Goal: Communication & Community: Connect with others

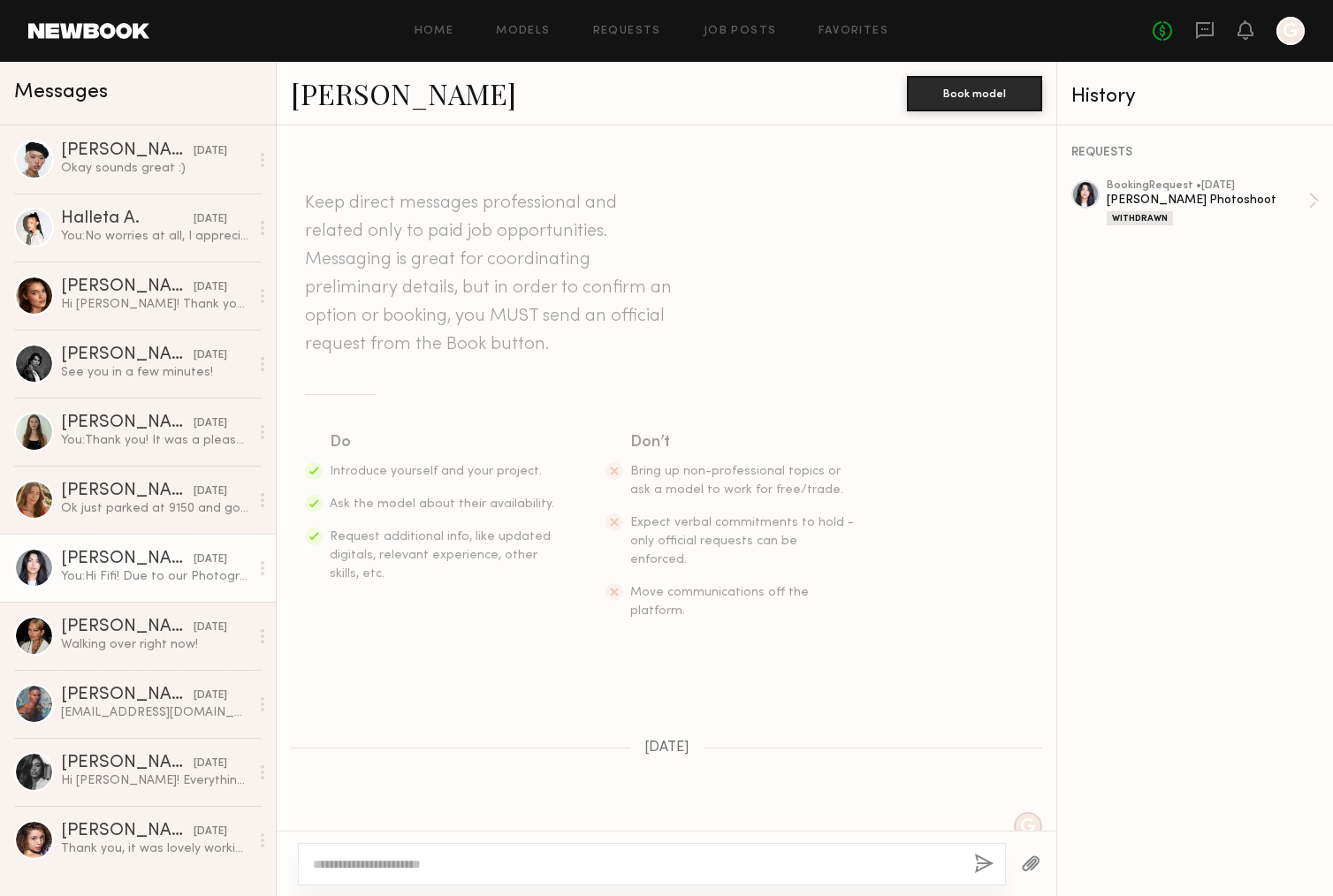
scroll to position [1024, 0]
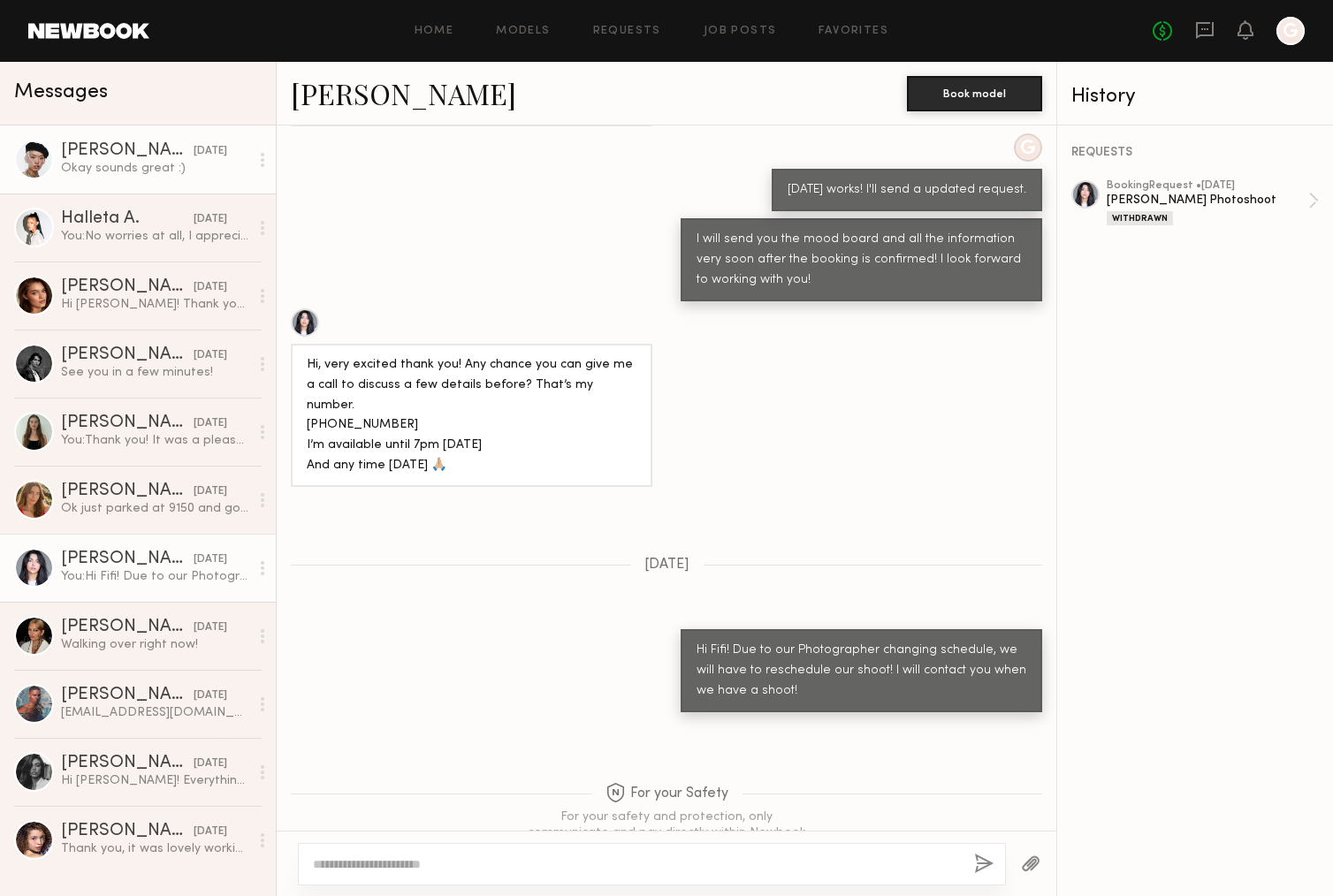
click at [117, 136] on link "Angel L. 08/14/2025 Okay sounds great :)" at bounding box center [137, 159] width 276 height 68
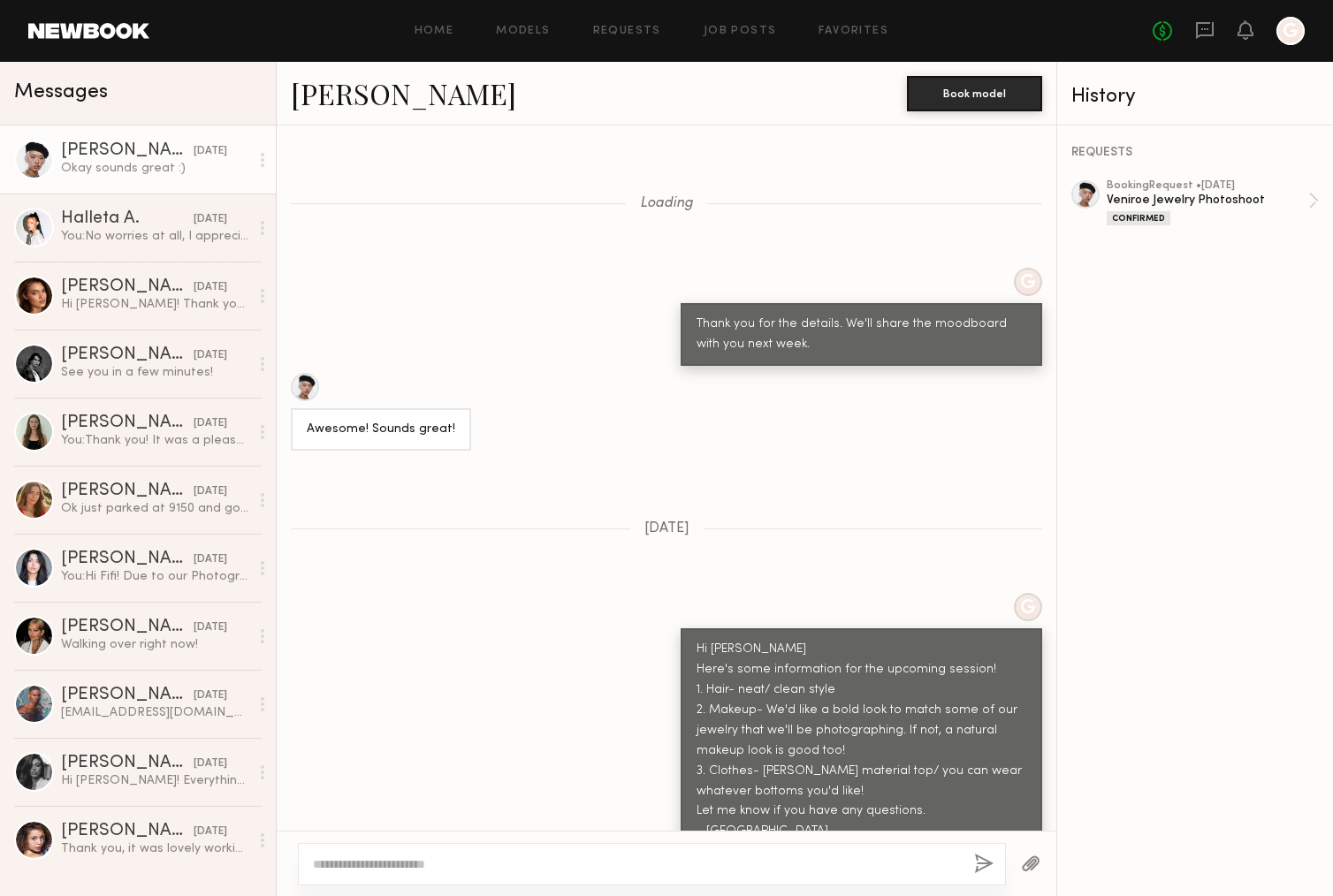
scroll to position [2026, 0]
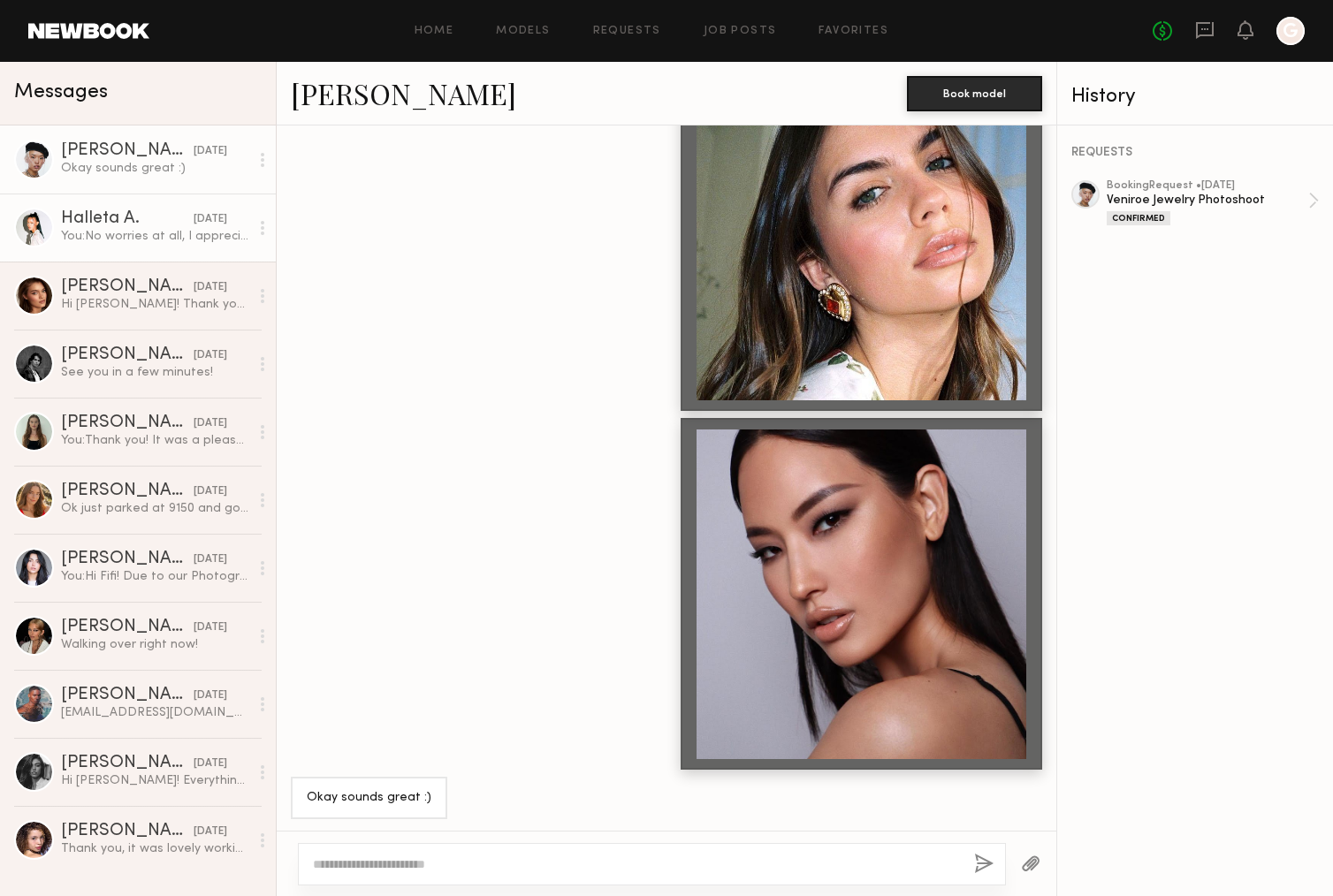
click at [125, 251] on link "Halleta A. 08/14/2025 You: No worries at all, I appreciate you letting me know.…" at bounding box center [137, 227] width 276 height 68
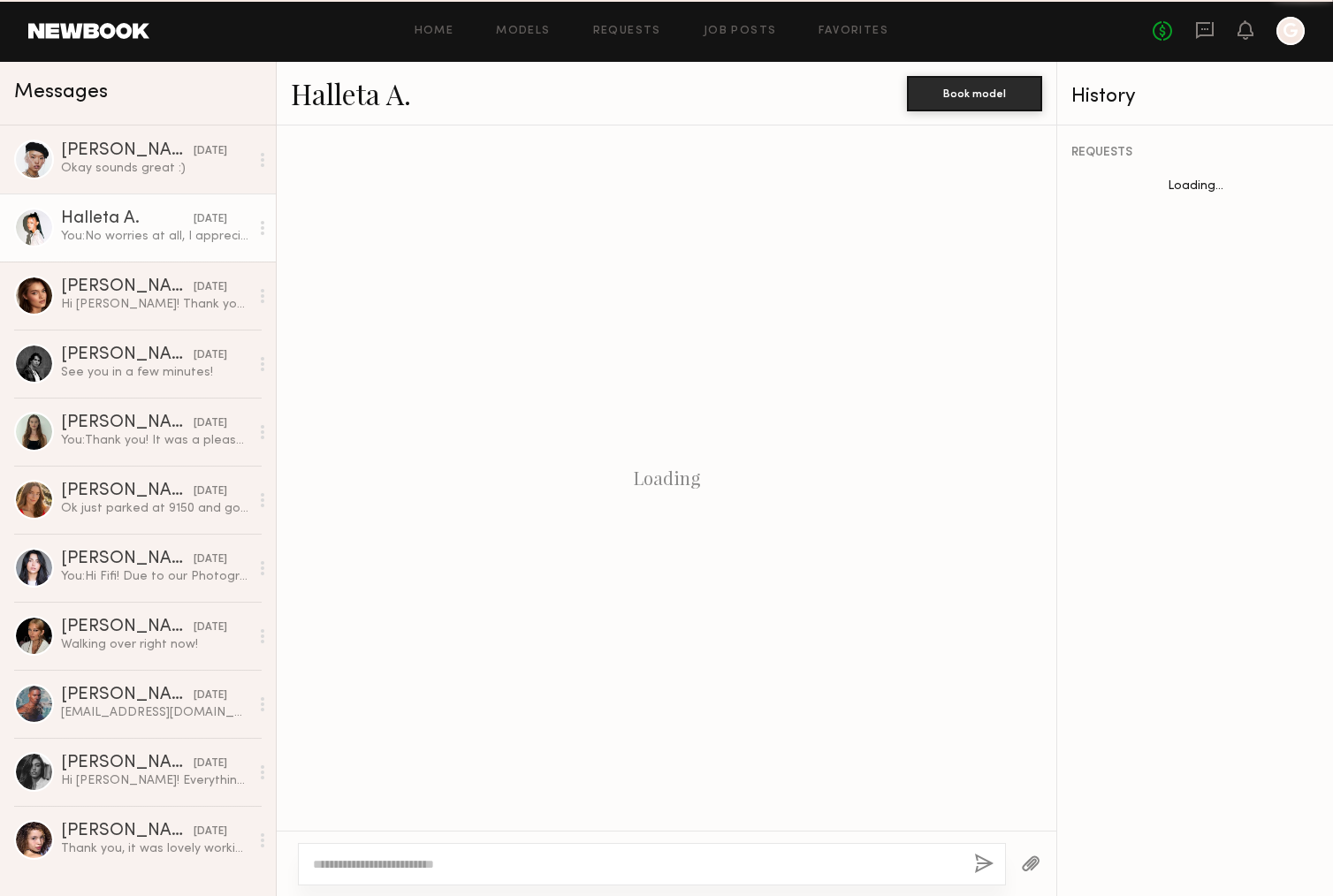
scroll to position [614, 0]
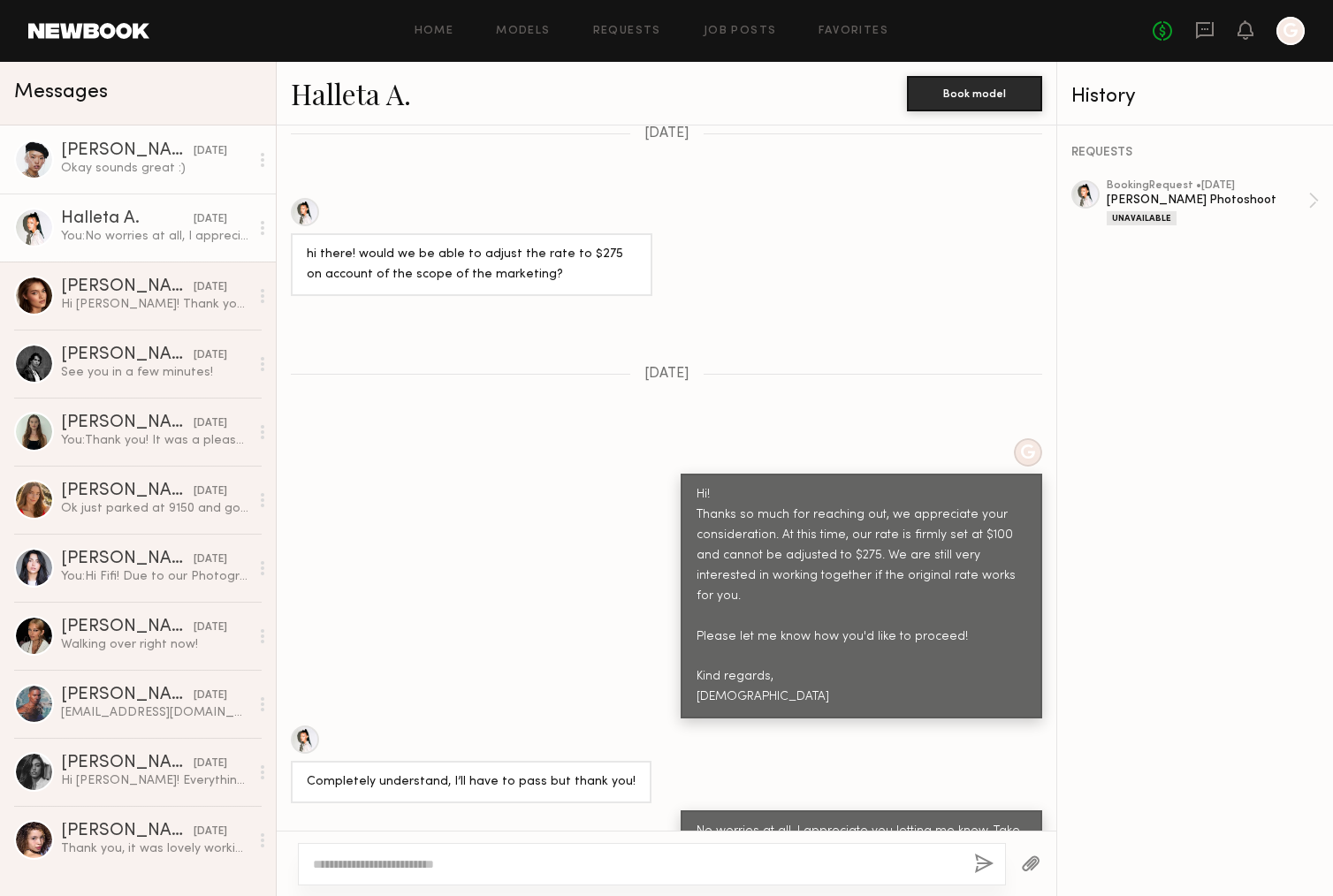
click at [139, 178] on link "Angel L. 08/14/2025 Okay sounds great :)" at bounding box center [137, 159] width 276 height 68
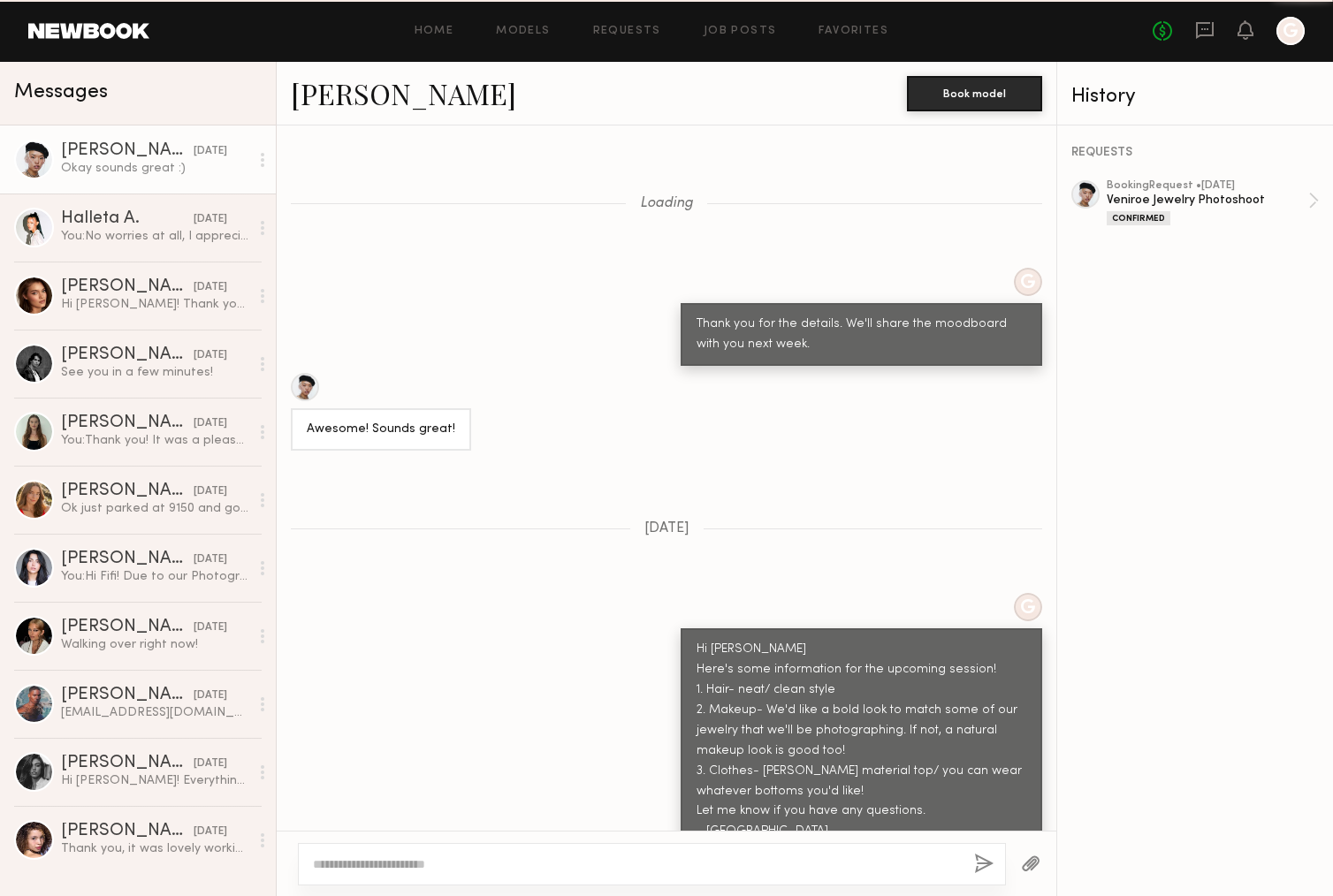
scroll to position [2026, 0]
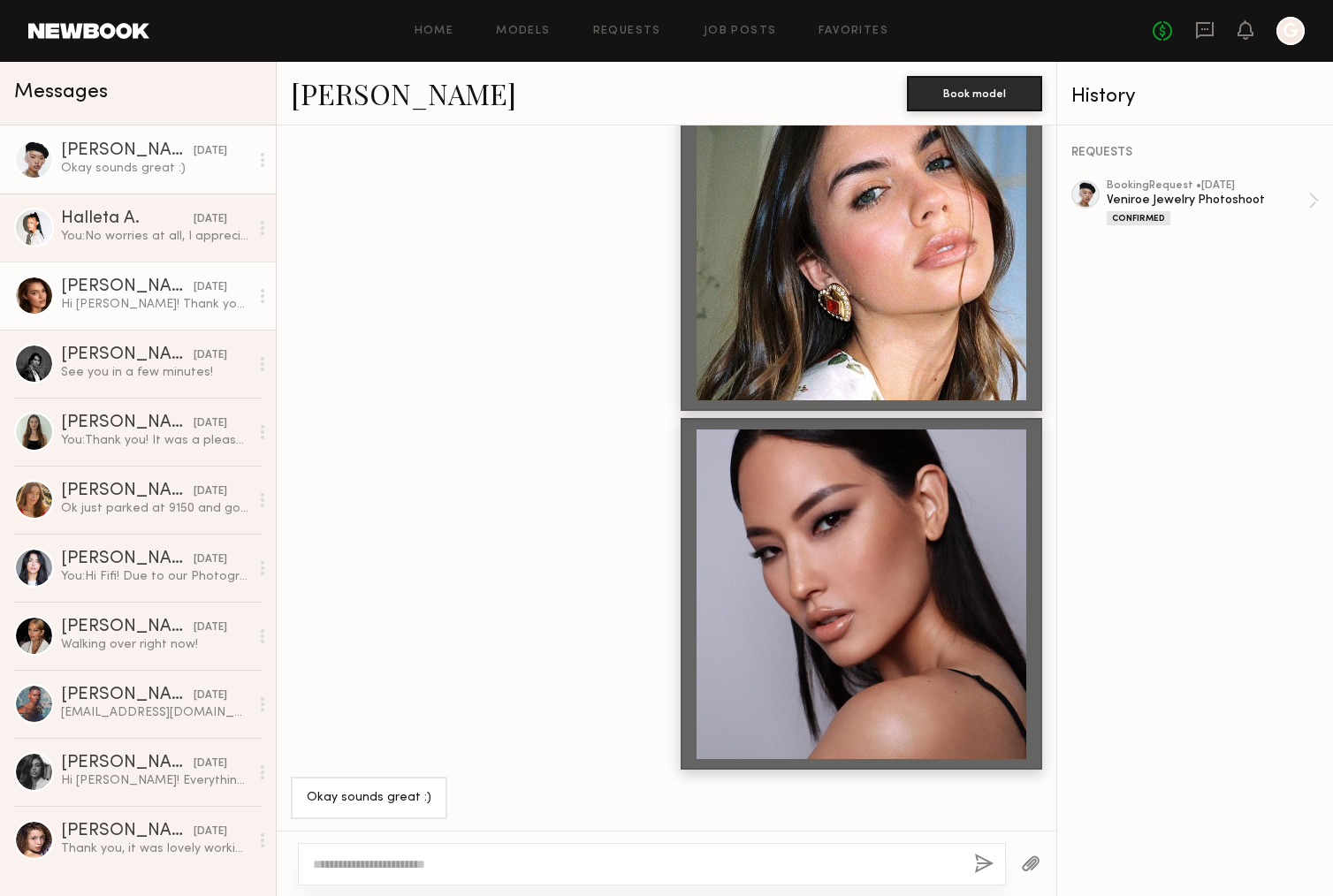
click at [143, 301] on div "Hi Yooni! Thank you so much for letting me know and I hope to work with you in …" at bounding box center [154, 305] width 189 height 17
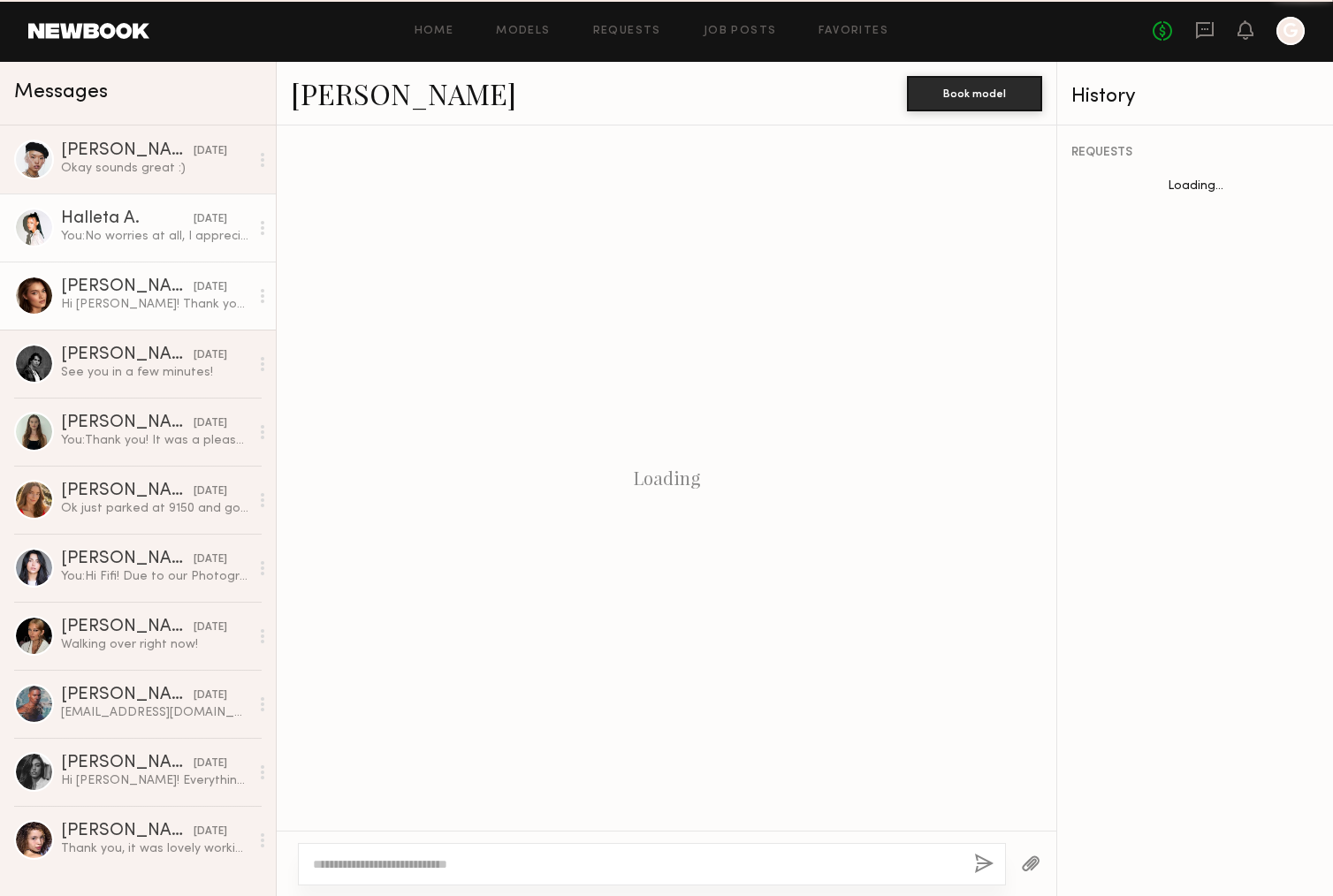
scroll to position [740, 0]
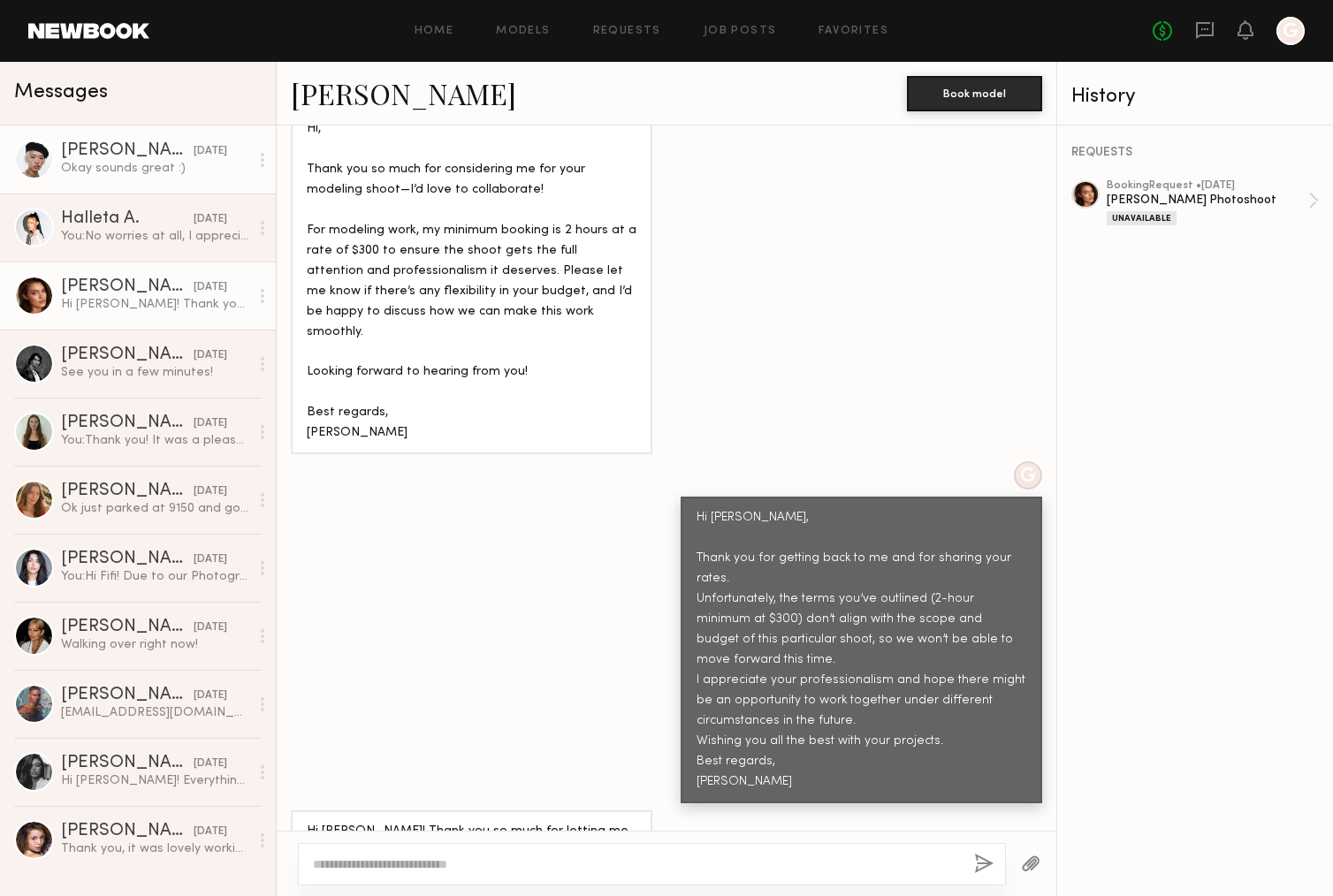
click at [174, 178] on link "Angel L. 08/14/2025 Okay sounds great :)" at bounding box center [137, 159] width 276 height 68
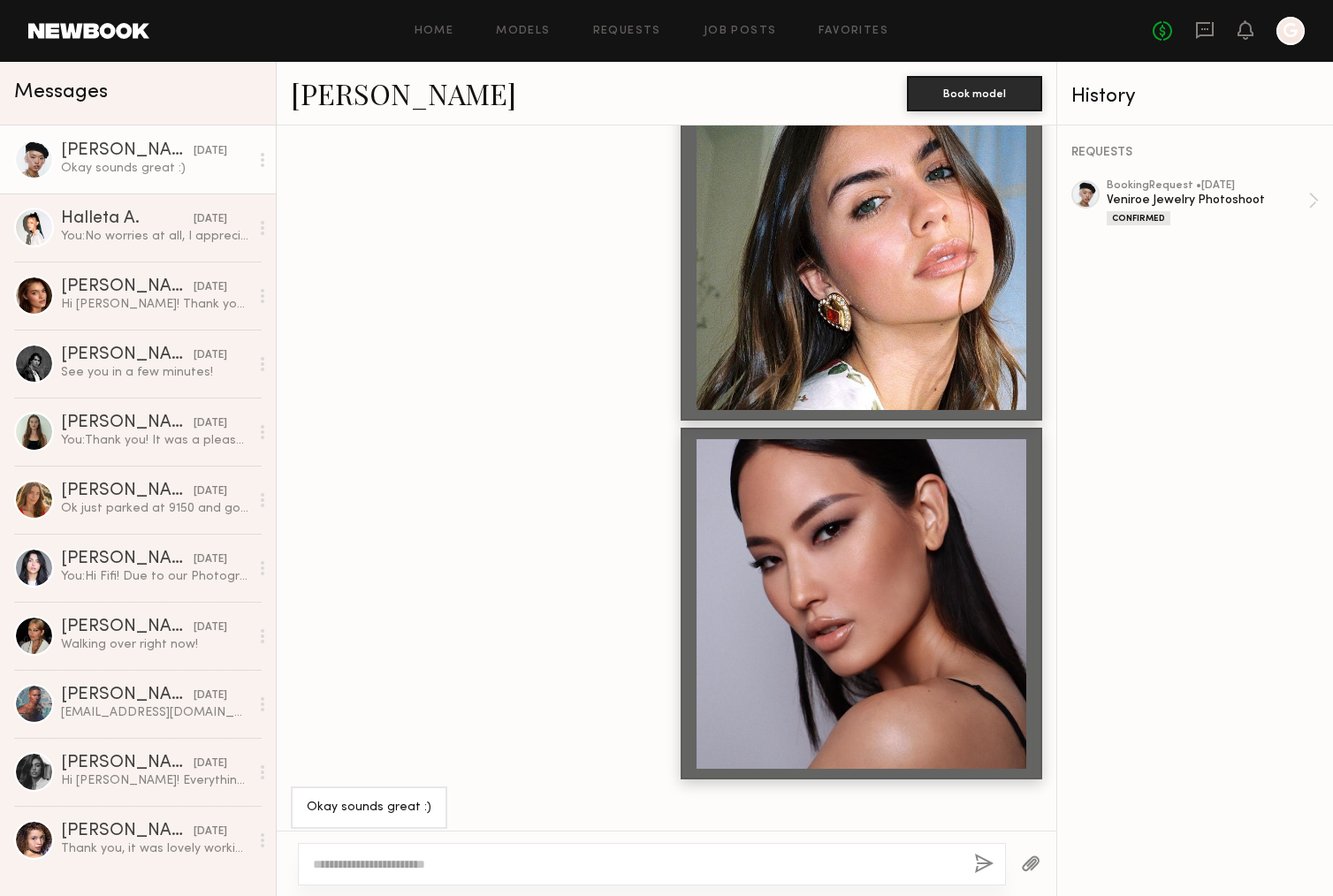
scroll to position [2026, 0]
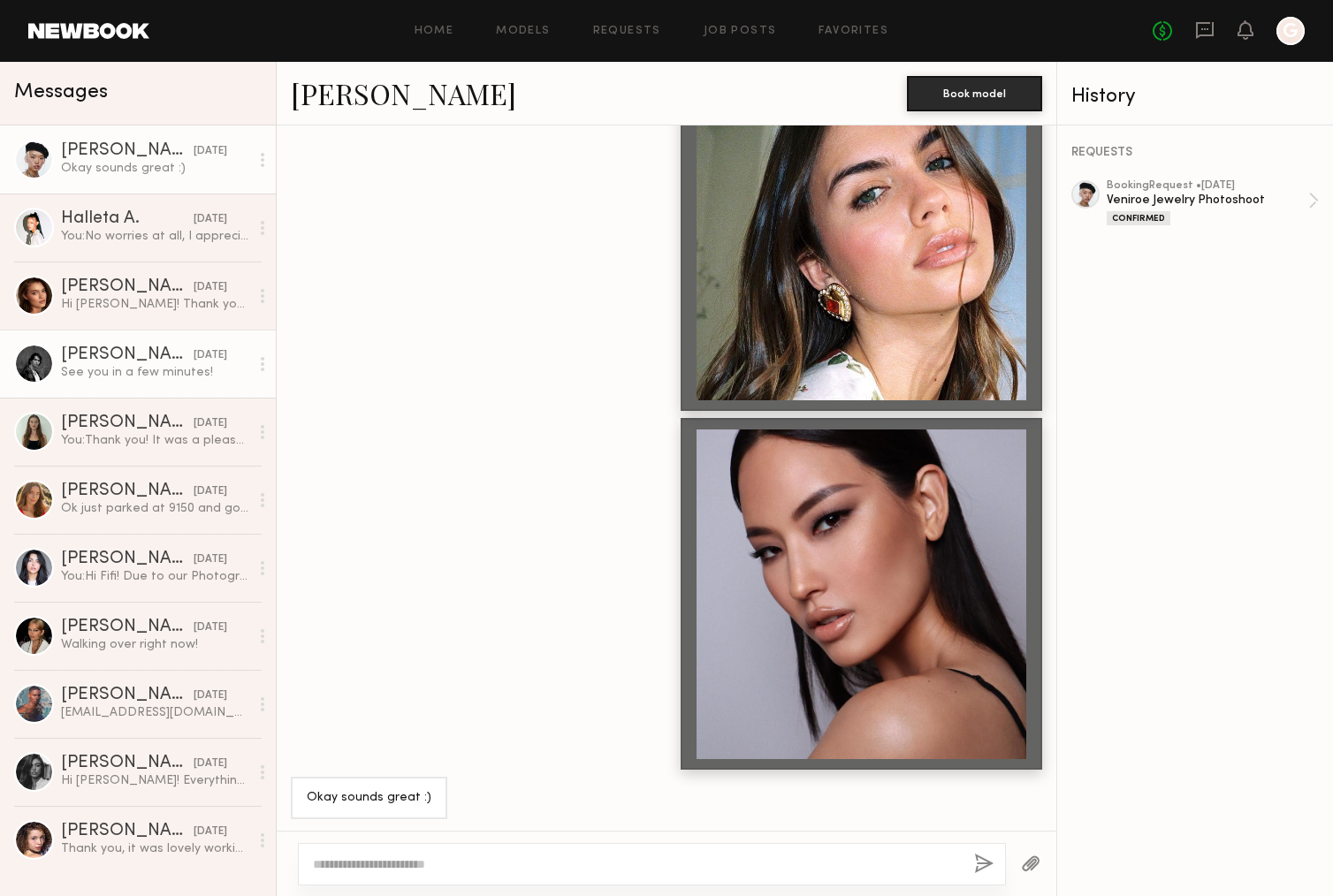
click at [145, 348] on div "Laurence M." at bounding box center [127, 355] width 133 height 18
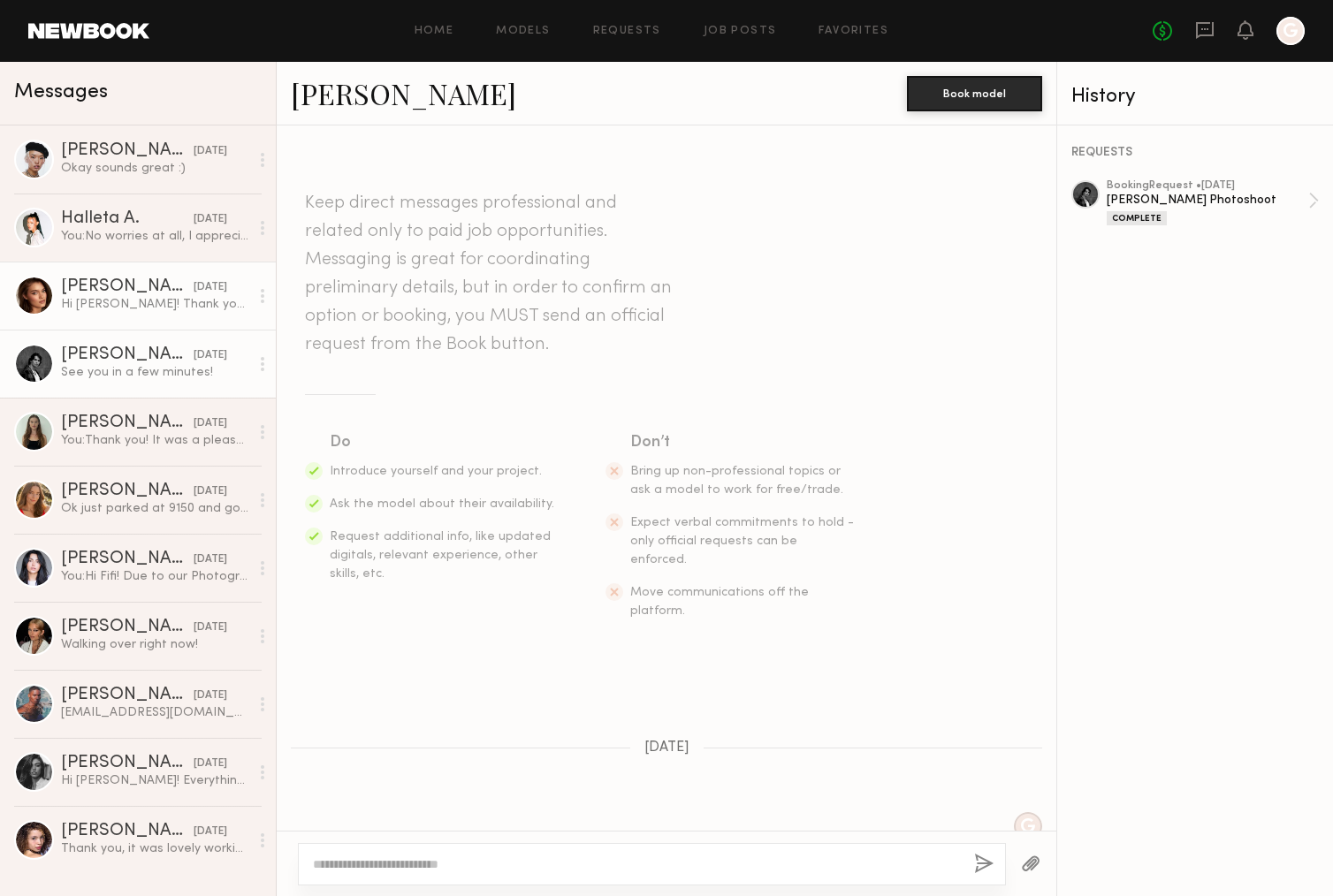
scroll to position [2389, 0]
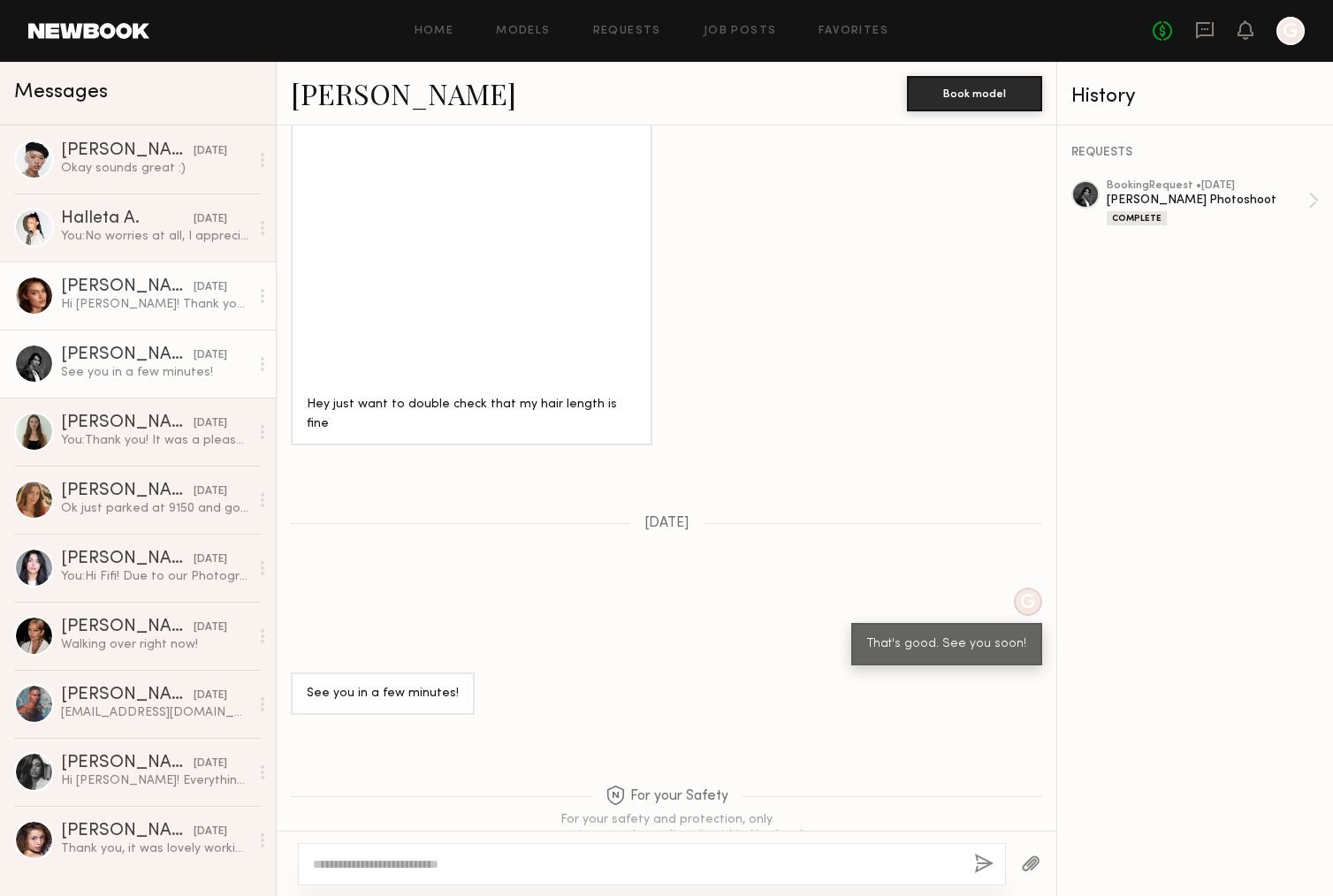
click at [167, 304] on div "Hi Yooni! Thank you so much for letting me know and I hope to work with you in …" at bounding box center [154, 305] width 189 height 17
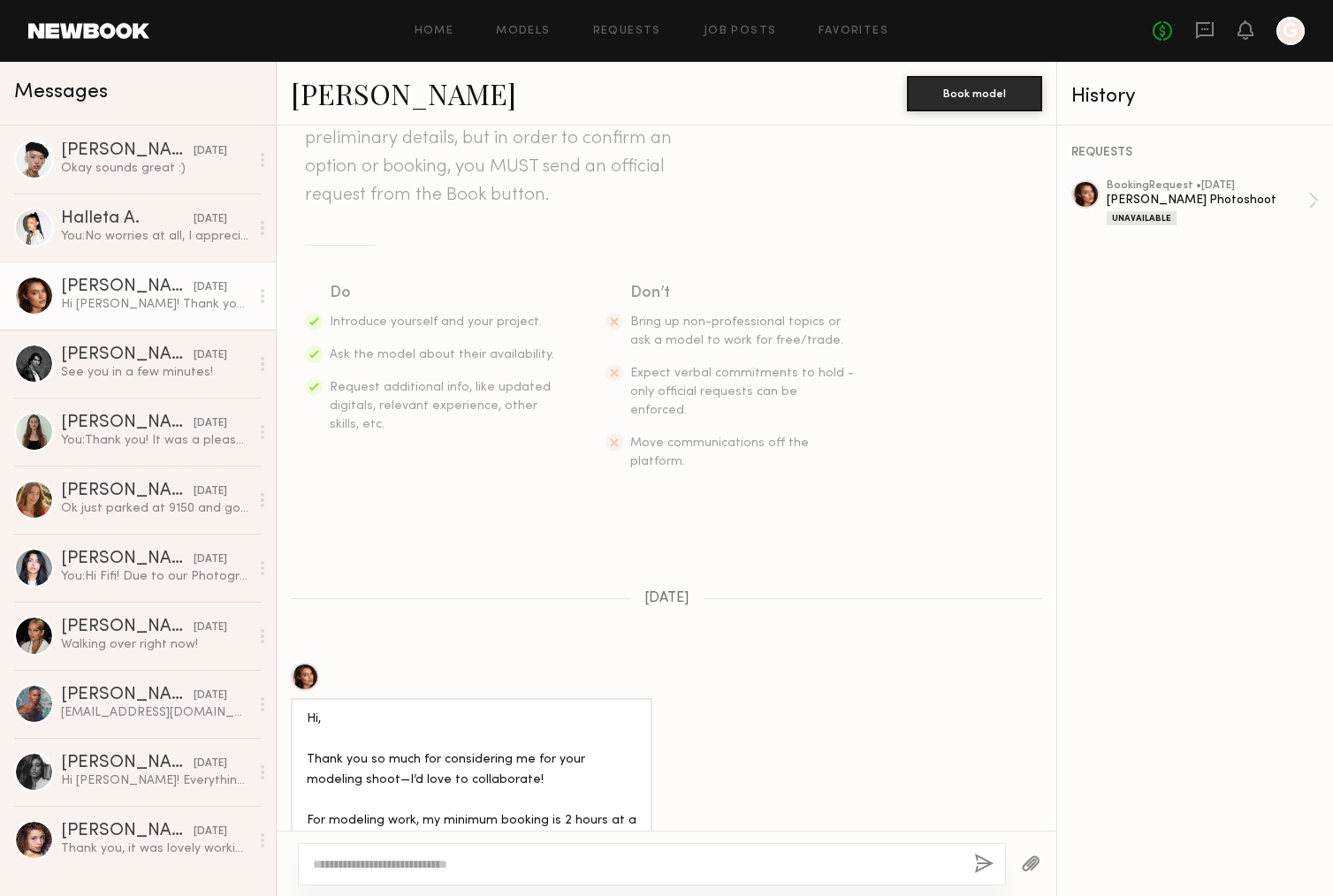
scroll to position [152, 0]
click at [307, 659] on div at bounding box center [305, 673] width 28 height 28
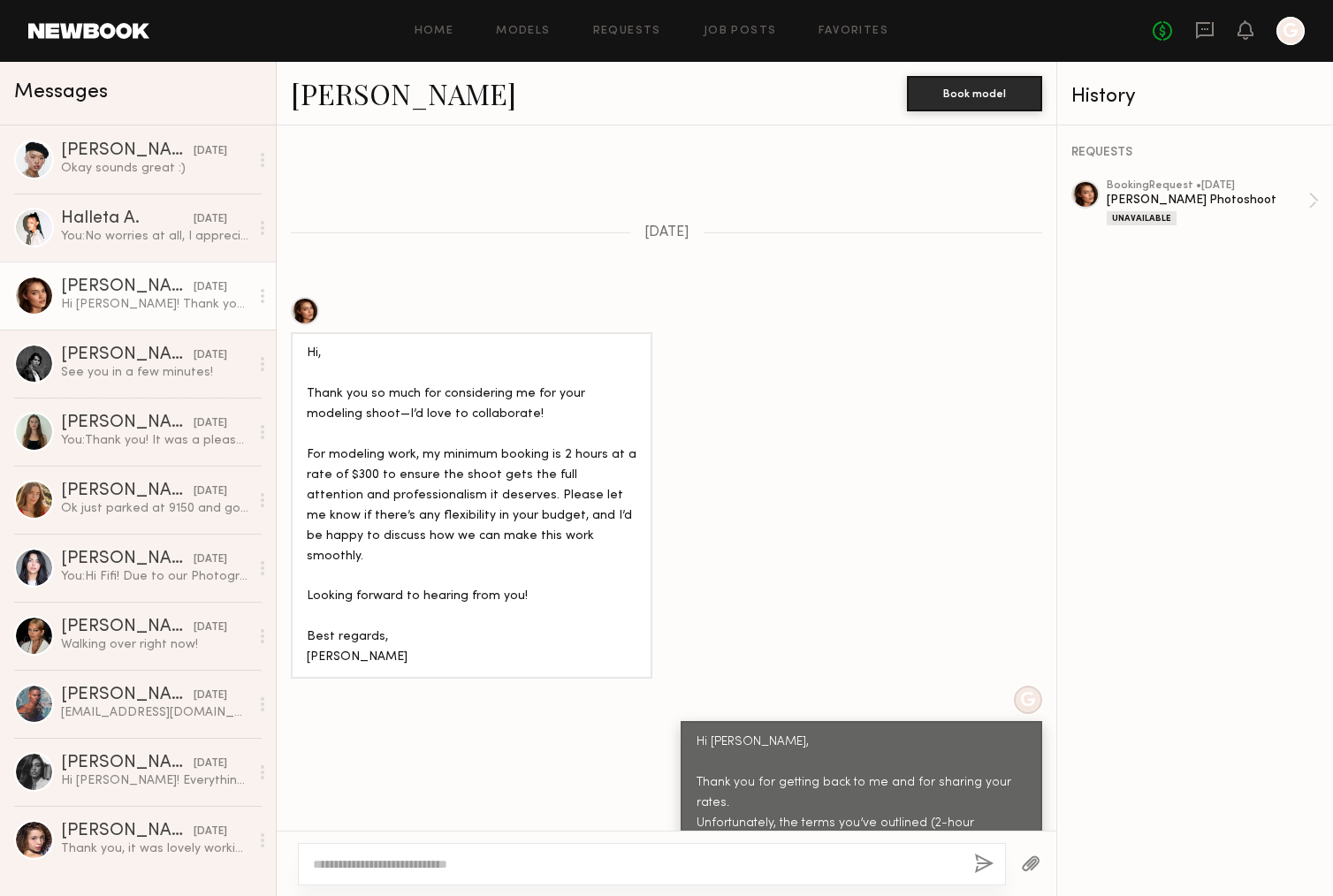
scroll to position [516, 0]
click at [310, 296] on div at bounding box center [305, 311] width 28 height 28
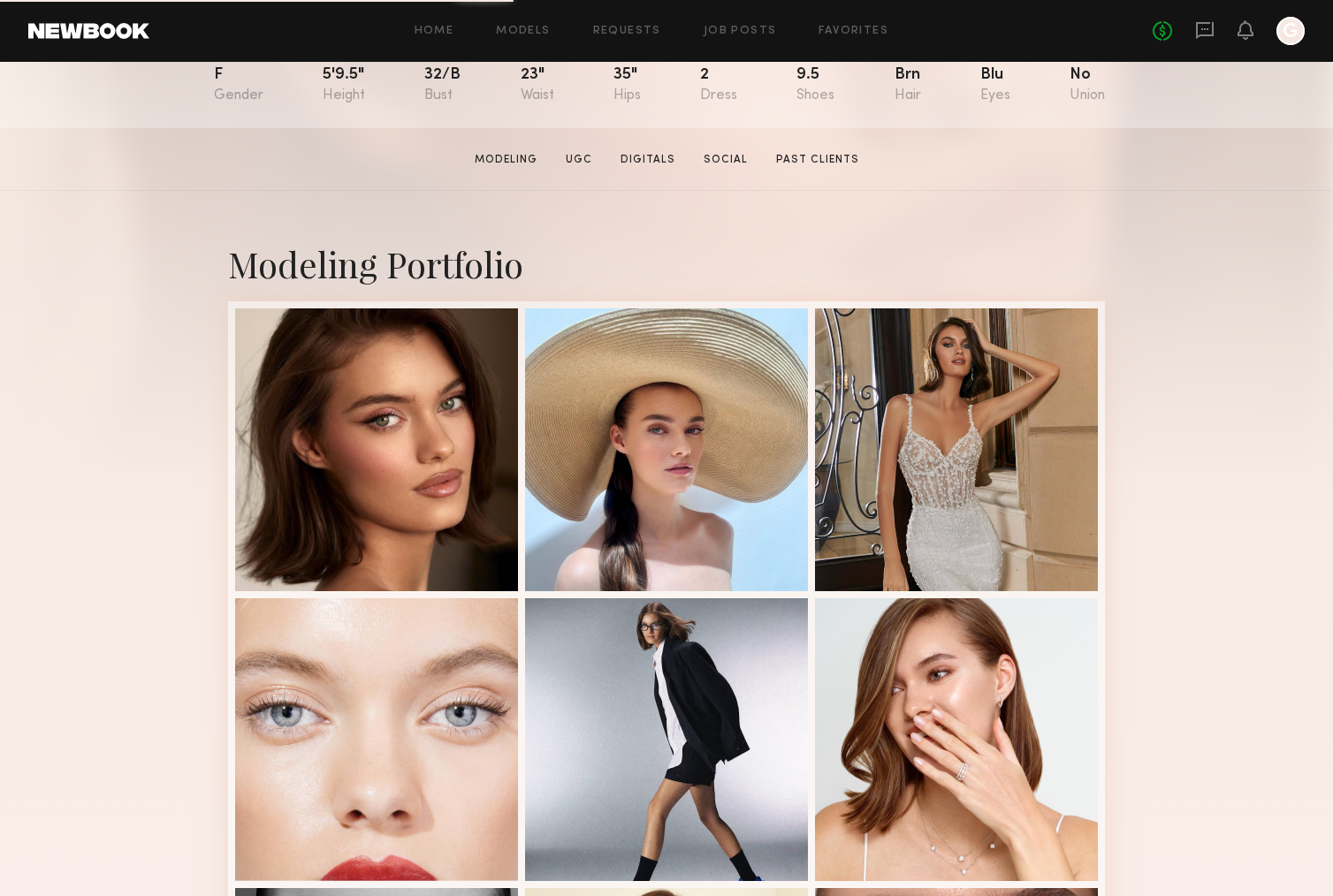
scroll to position [274, 0]
